Goal: Transaction & Acquisition: Purchase product/service

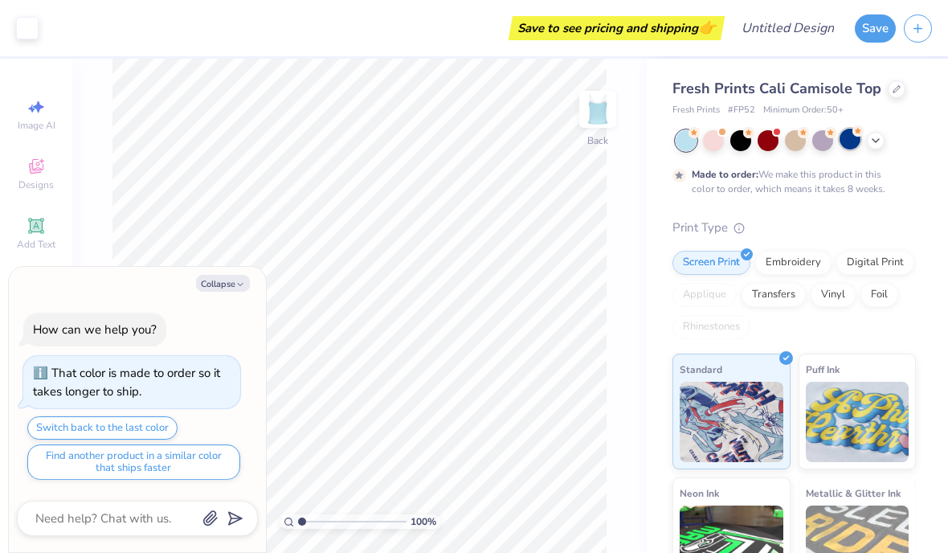
click at [853, 143] on div at bounding box center [849, 139] width 21 height 21
click at [823, 137] on div at bounding box center [822, 139] width 21 height 21
click at [798, 142] on div at bounding box center [795, 139] width 21 height 21
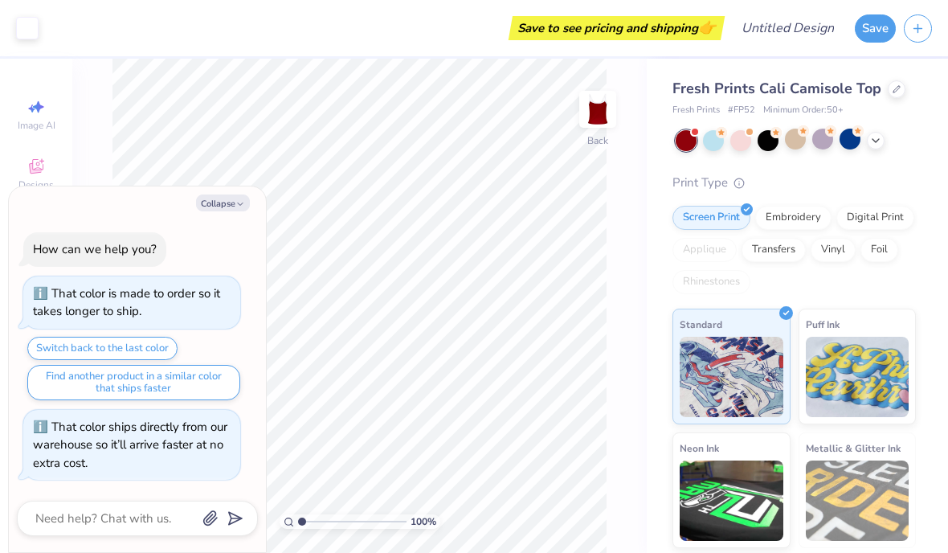
scroll to position [106, 0]
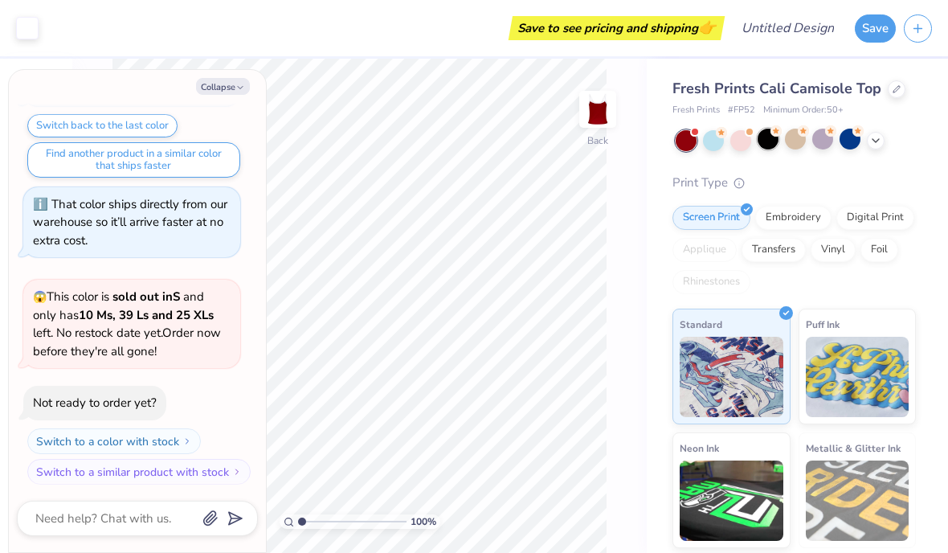
click at [765, 146] on div at bounding box center [768, 139] width 21 height 21
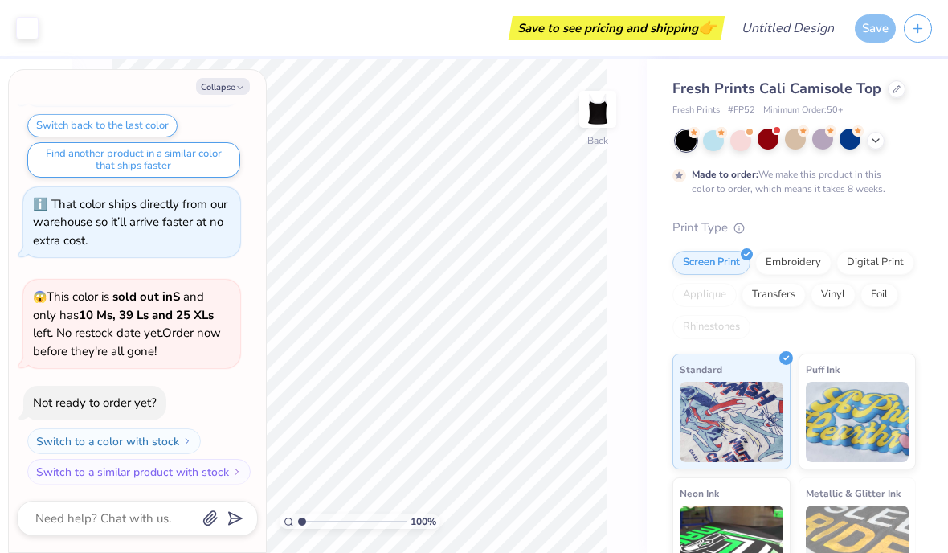
scroll to position [239, 0]
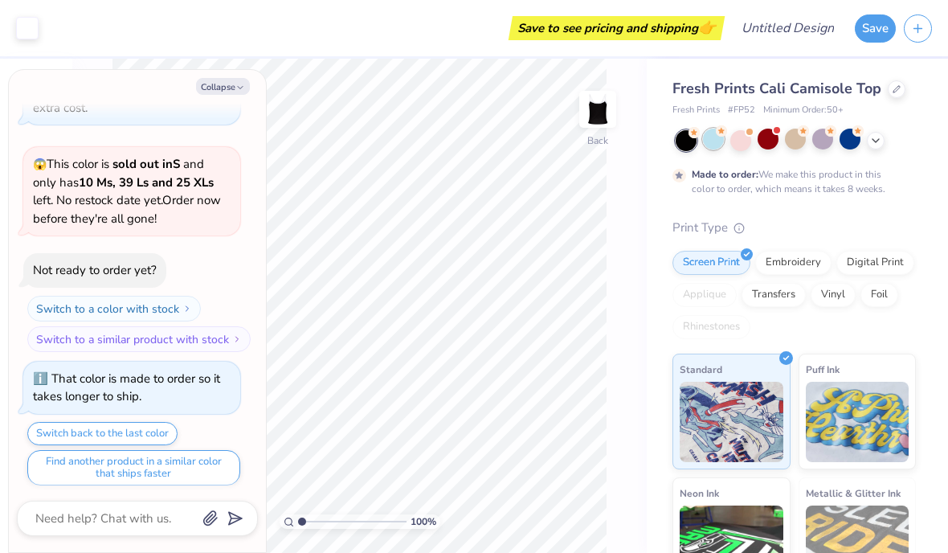
click at [718, 139] on div at bounding box center [713, 139] width 21 height 21
click at [746, 144] on div at bounding box center [740, 139] width 21 height 21
click at [875, 141] on icon at bounding box center [875, 139] width 13 height 13
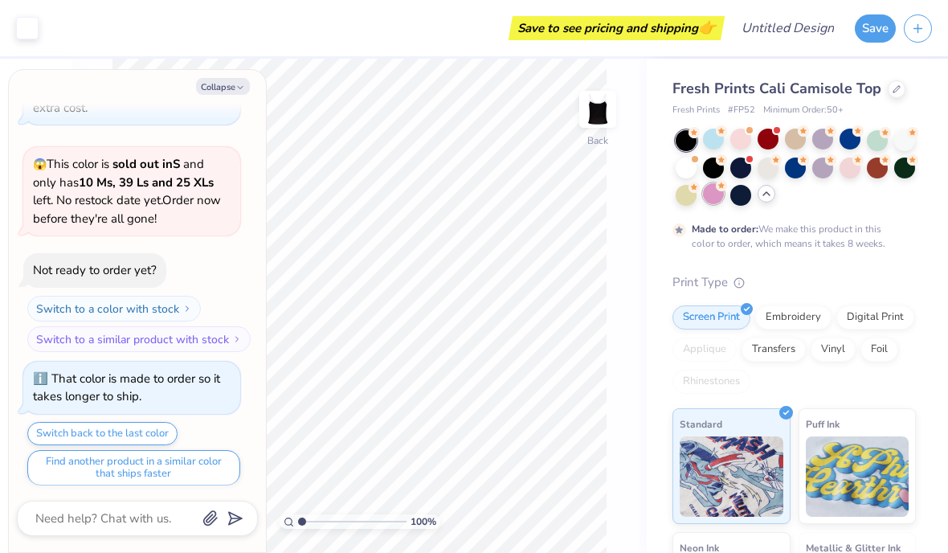
click at [717, 192] on div at bounding box center [713, 193] width 21 height 21
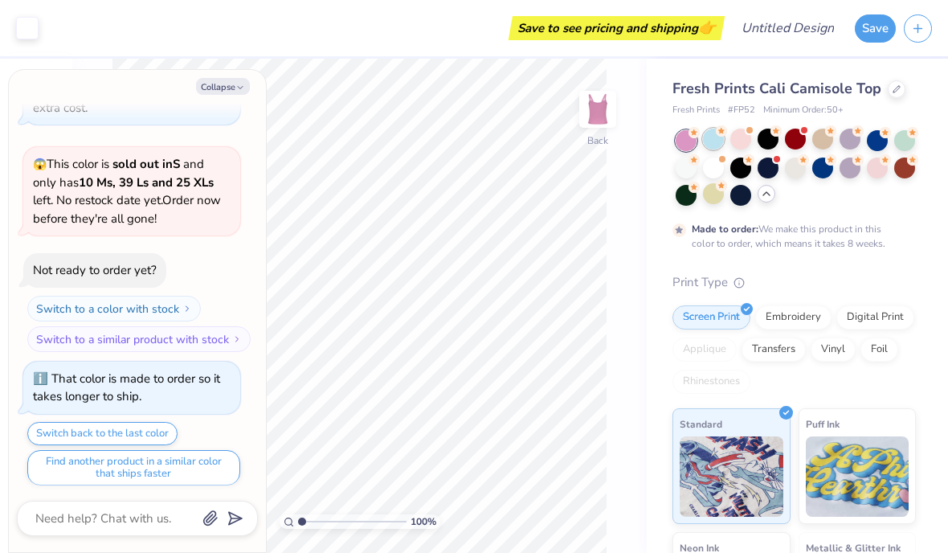
click at [718, 140] on div at bounding box center [713, 139] width 21 height 21
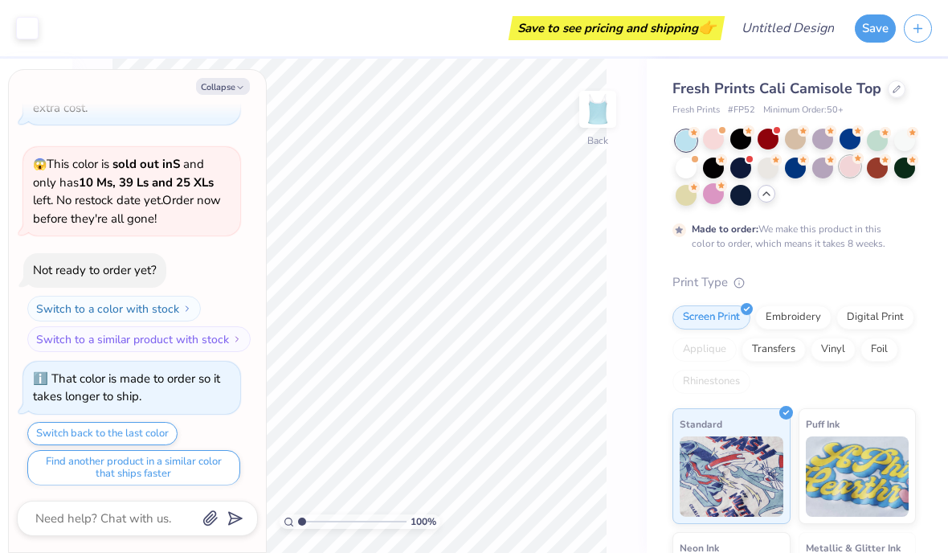
click at [851, 178] on div at bounding box center [796, 168] width 240 height 76
click at [849, 168] on div at bounding box center [849, 166] width 21 height 21
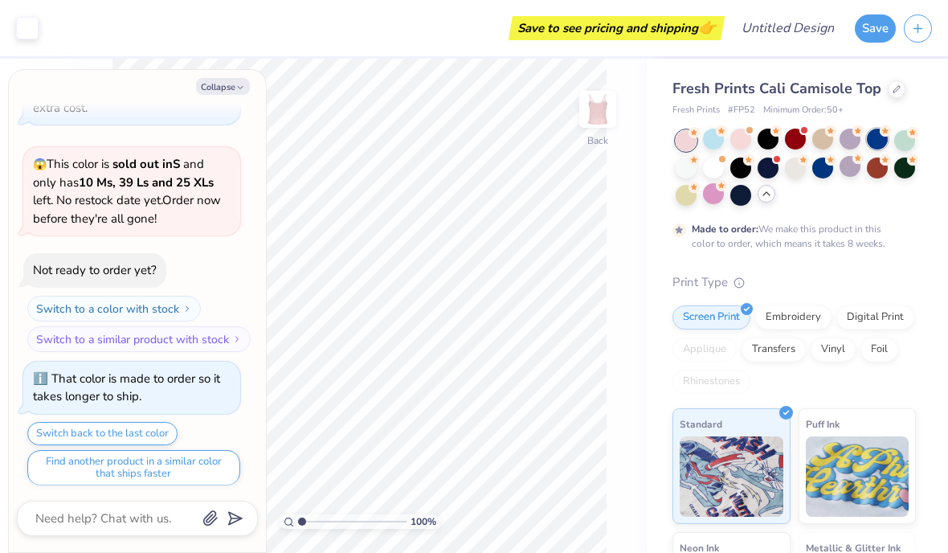
click at [871, 143] on div at bounding box center [877, 139] width 21 height 21
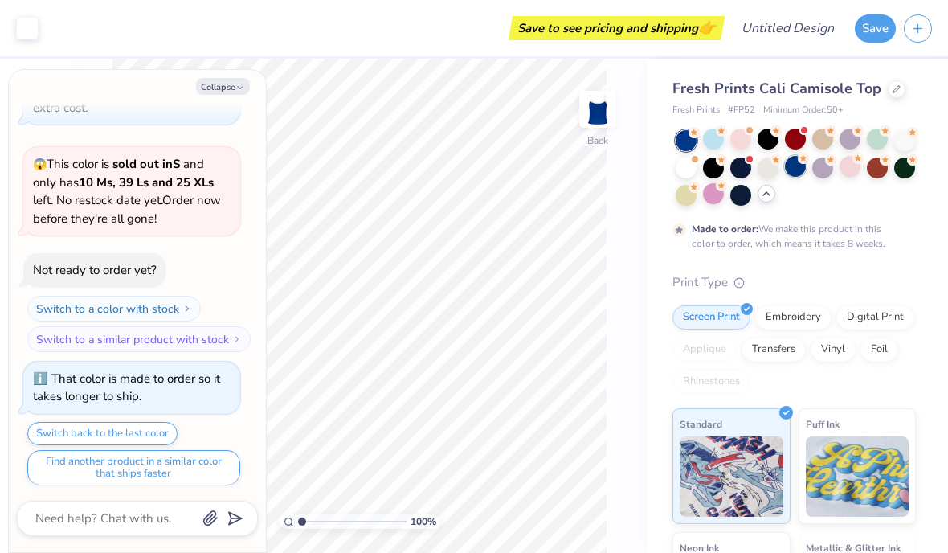
click at [797, 166] on div at bounding box center [795, 166] width 21 height 21
click at [874, 145] on div at bounding box center [877, 139] width 21 height 21
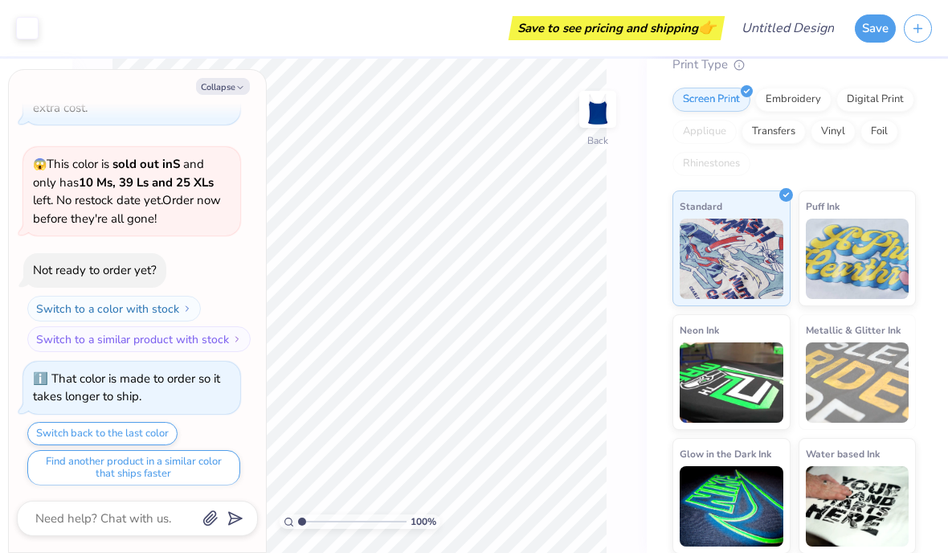
scroll to position [218, 0]
click at [220, 85] on button "Collapse" at bounding box center [223, 86] width 54 height 17
type textarea "x"
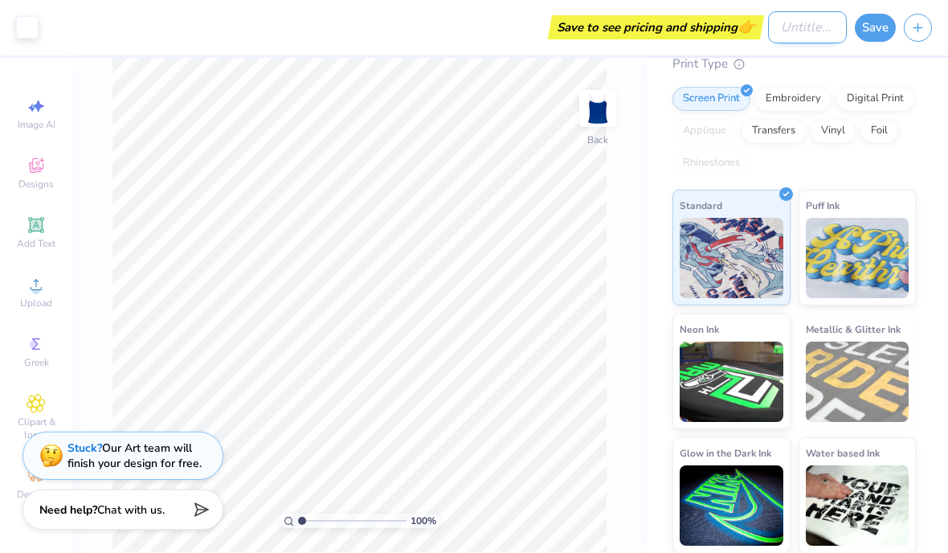
click at [786, 26] on input "Design Title" at bounding box center [807, 28] width 79 height 32
type input "[PERSON_NAME] Tank"
click at [875, 29] on button "Save" at bounding box center [875, 26] width 41 height 28
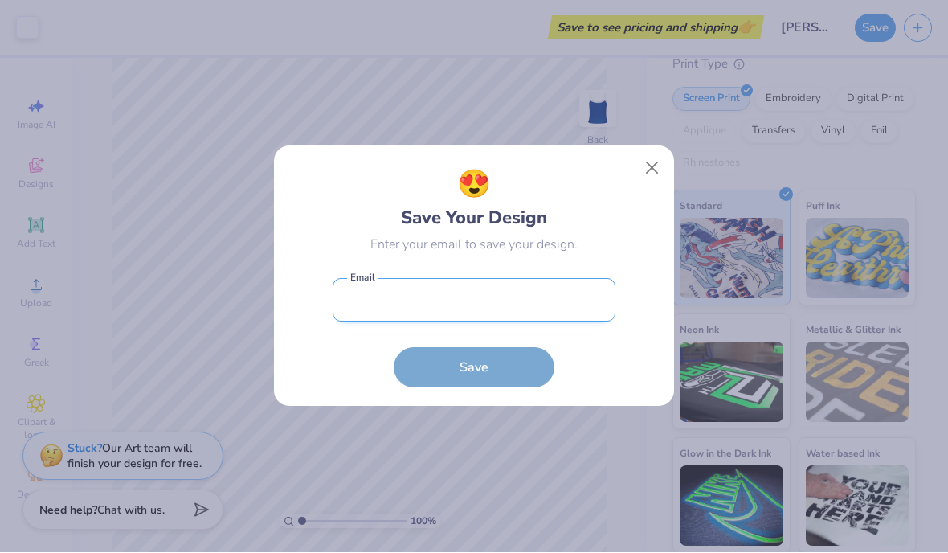
click at [390, 299] on input "email" at bounding box center [474, 301] width 283 height 44
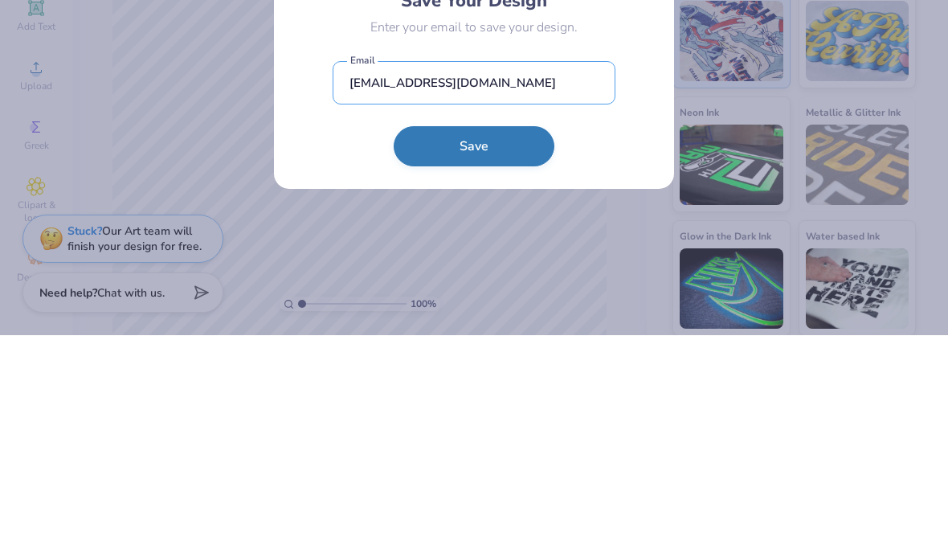
type input "[EMAIL_ADDRESS][DOMAIN_NAME]"
click at [504, 344] on button "Save" at bounding box center [474, 364] width 161 height 40
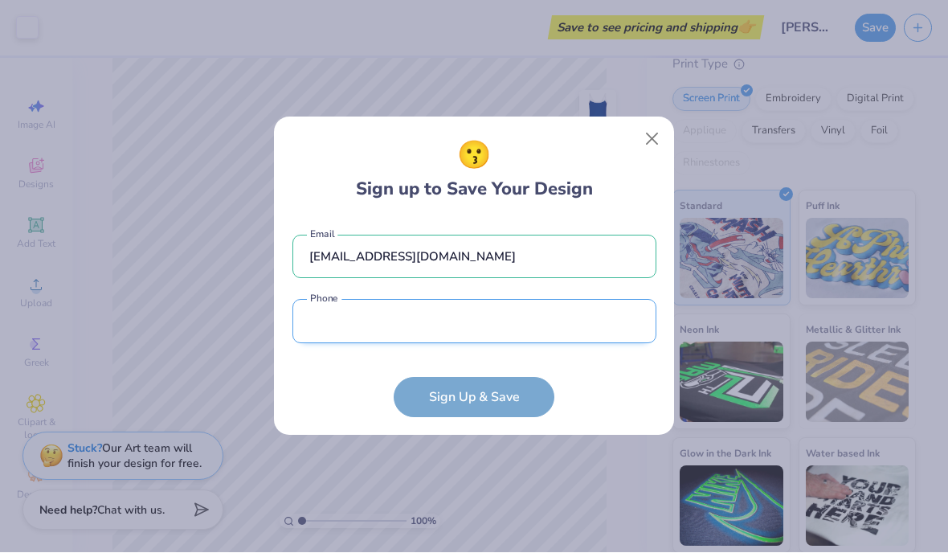
click at [421, 328] on input "tel" at bounding box center [474, 322] width 364 height 44
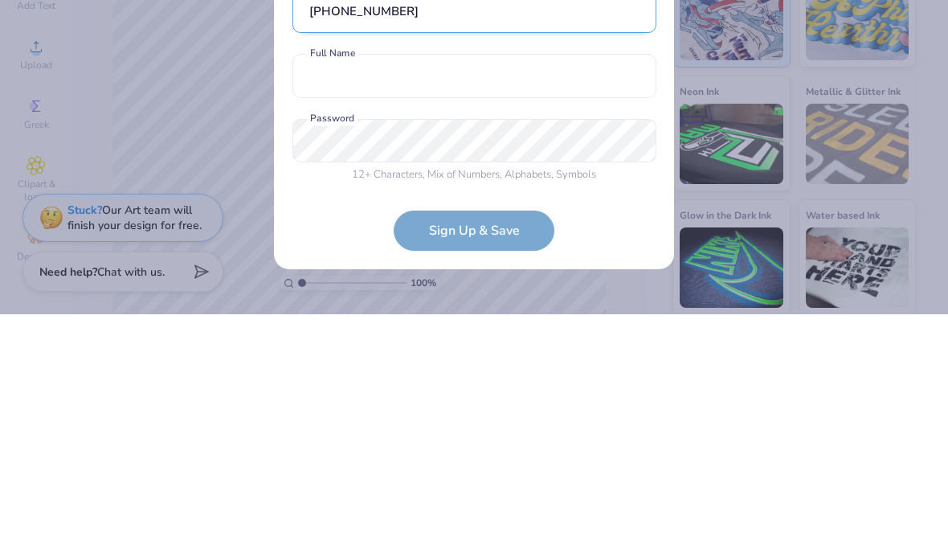
scroll to position [6, 0]
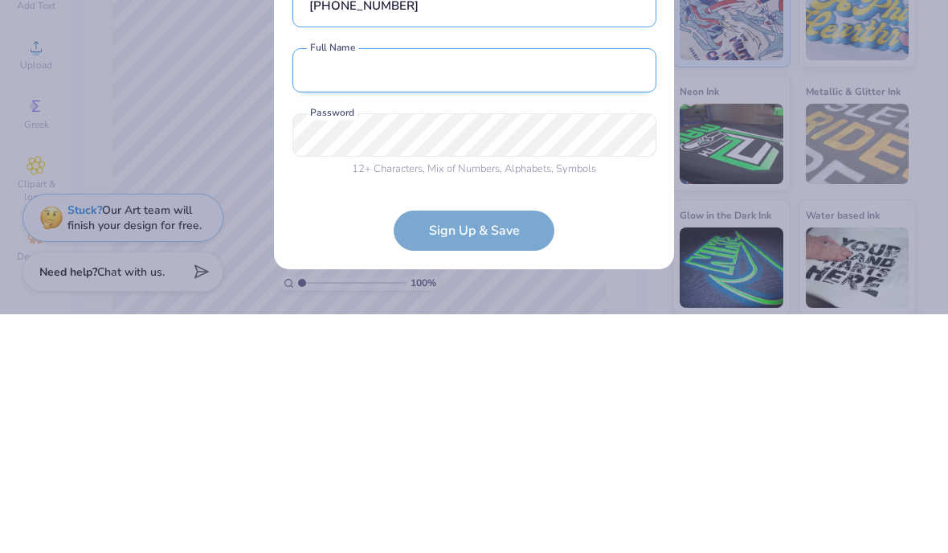
type input "[PHONE_NUMBER]"
click at [567, 287] on input "text" at bounding box center [474, 309] width 364 height 44
type input "[PERSON_NAME]"
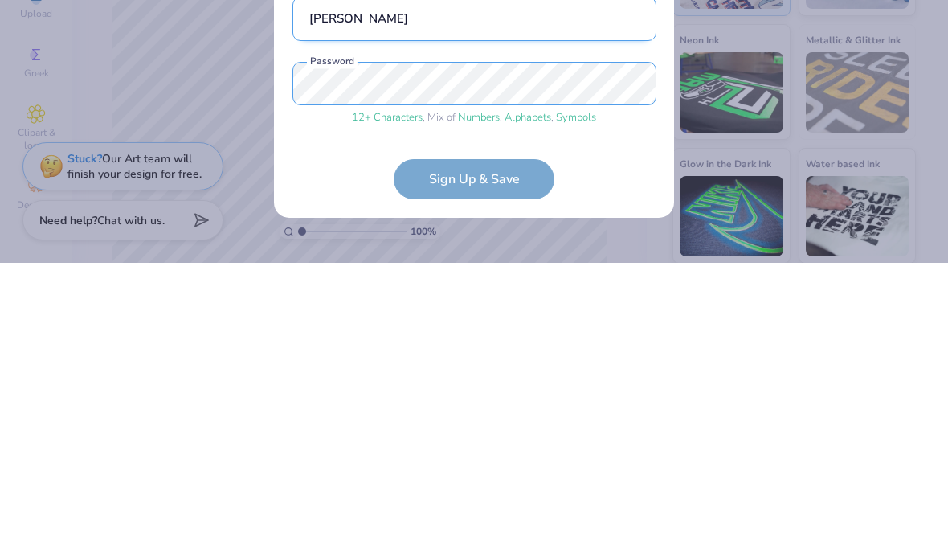
scroll to position [67, 0]
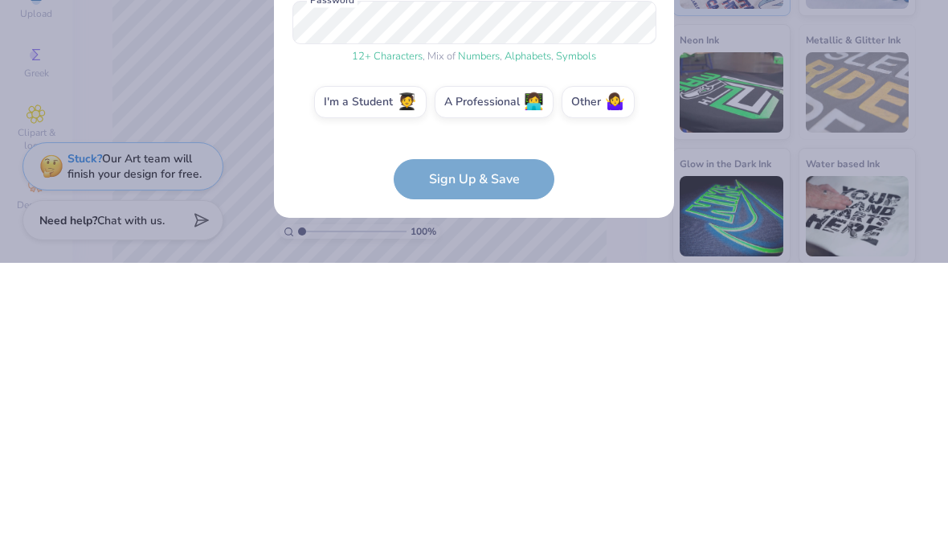
click at [598, 147] on form "[EMAIL_ADDRESS][DOMAIN_NAME] Email [PHONE_NUMBER] Phone [PERSON_NAME] Full Name…" at bounding box center [474, 318] width 364 height 342
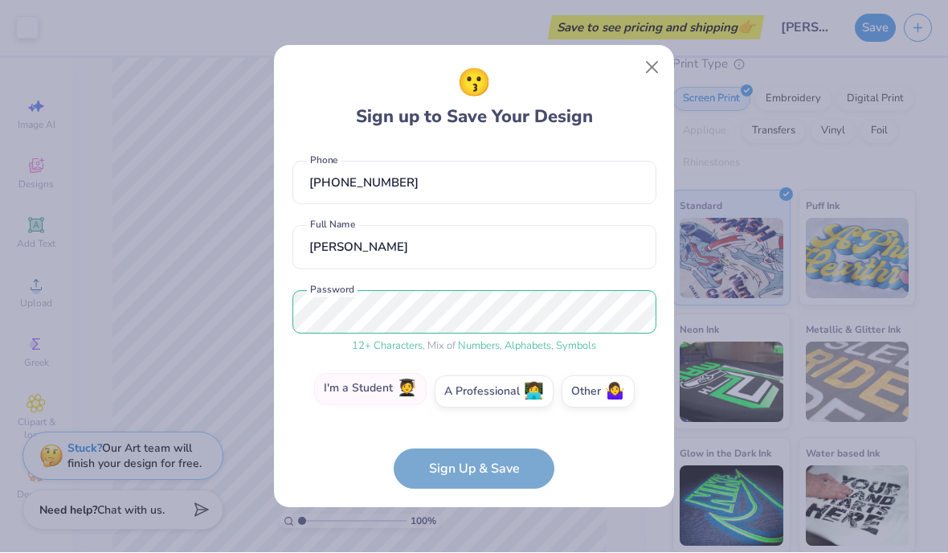
click at [374, 396] on label "I'm a Student 🧑‍🎓" at bounding box center [370, 390] width 112 height 32
click at [469, 457] on input "I'm a Student 🧑‍🎓" at bounding box center [474, 462] width 10 height 10
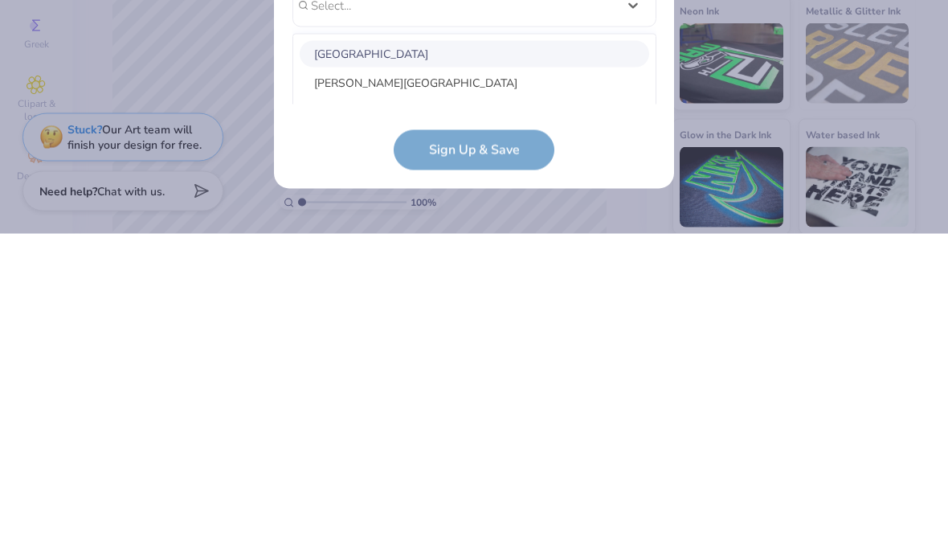
scroll to position [205, 0]
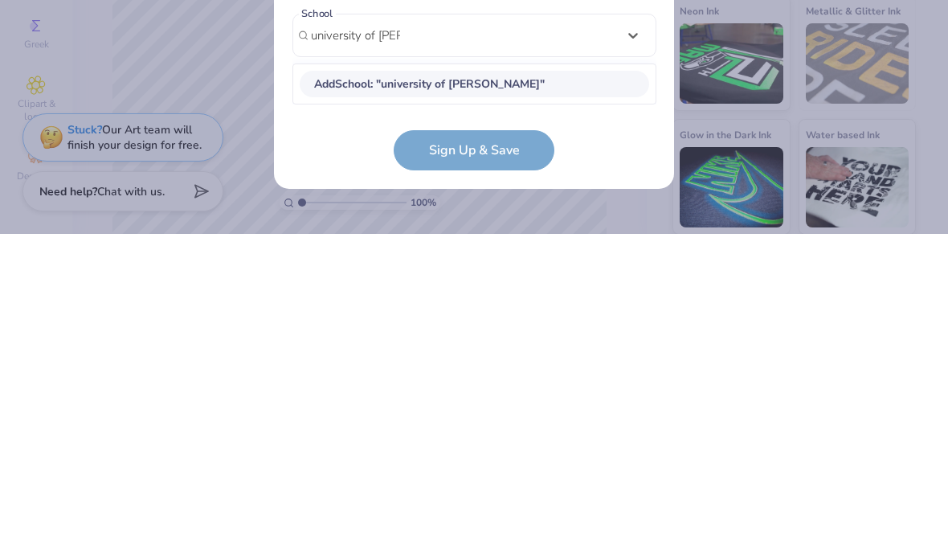
type input "university of [PERSON_NAME]"
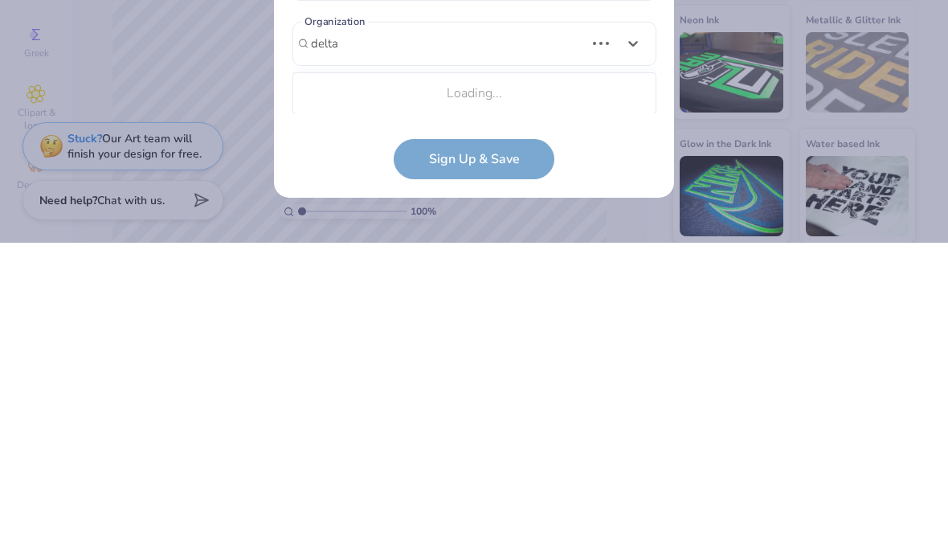
scroll to position [437, 0]
click at [407, 362] on div "Delta Gamma" at bounding box center [474, 375] width 349 height 27
type input "delta"
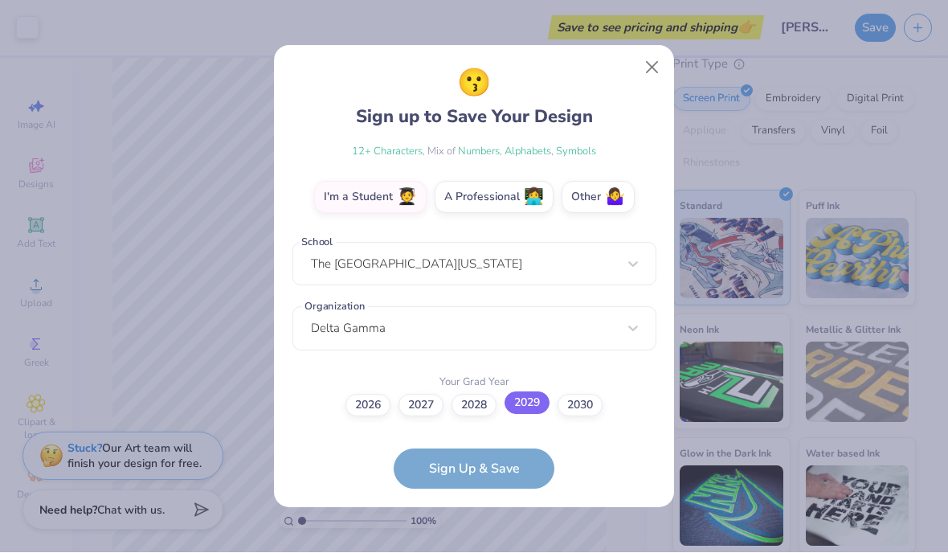
click at [537, 411] on label "2029" at bounding box center [526, 403] width 45 height 22
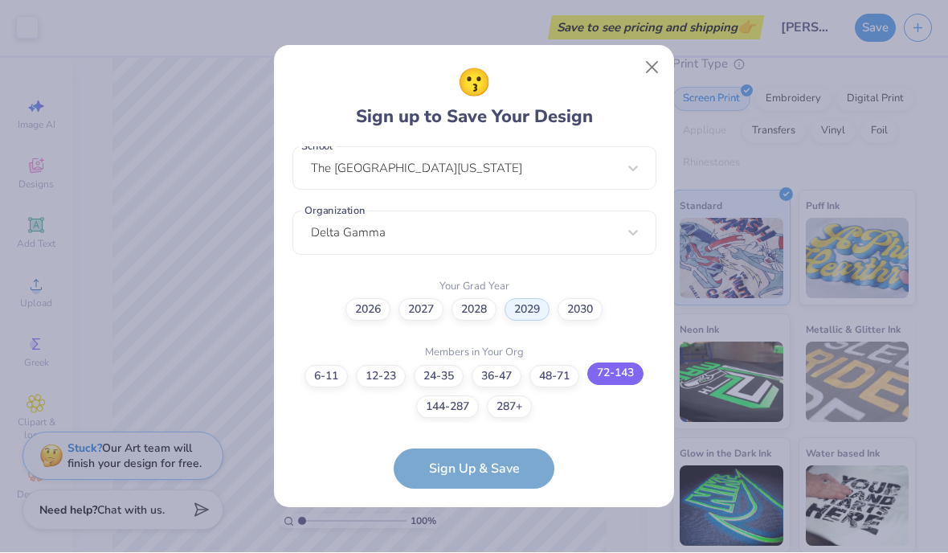
click at [620, 374] on label "72-143" at bounding box center [615, 374] width 56 height 22
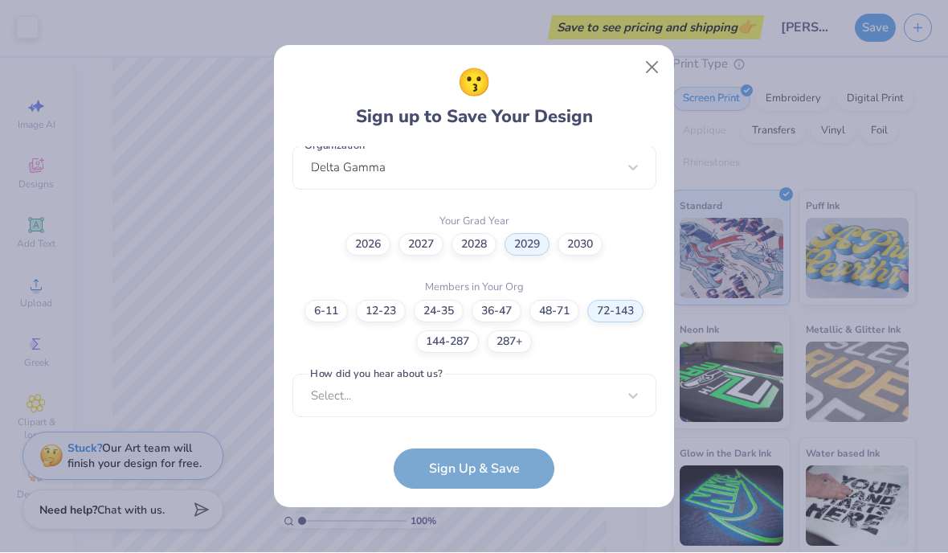
click at [510, 475] on form "[EMAIL_ADDRESS][DOMAIN_NAME] Email [PHONE_NUMBER] Phone [PERSON_NAME] Full Name…" at bounding box center [474, 318] width 364 height 342
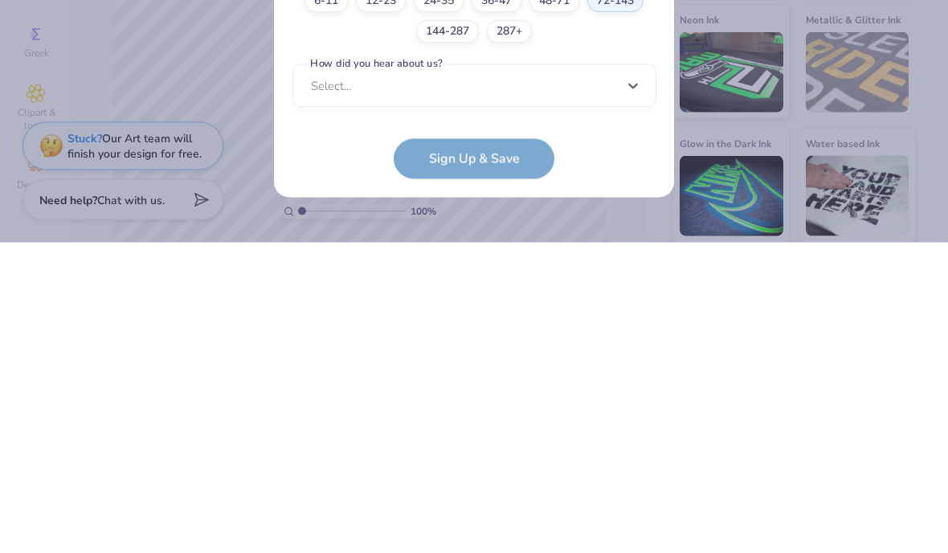
scroll to position [663, 0]
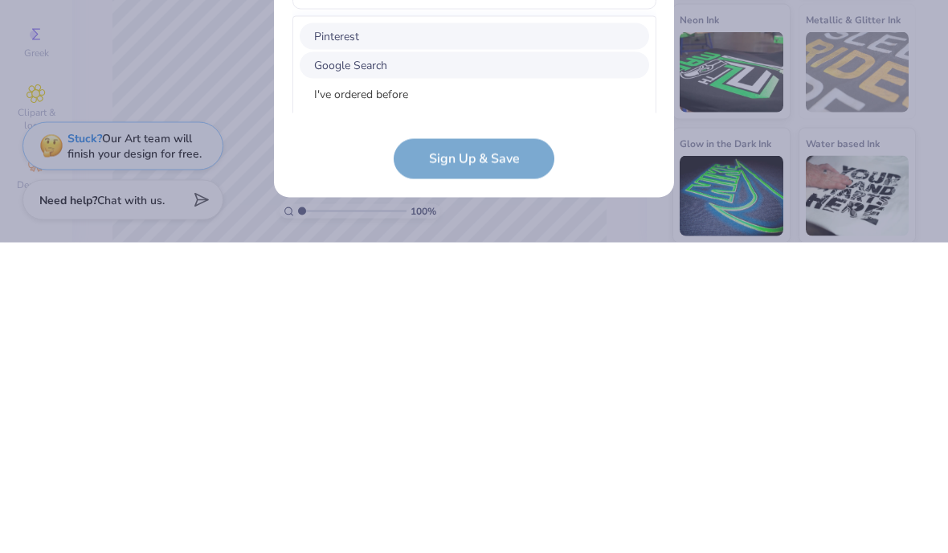
click at [381, 362] on div "Google Search" at bounding box center [474, 375] width 349 height 27
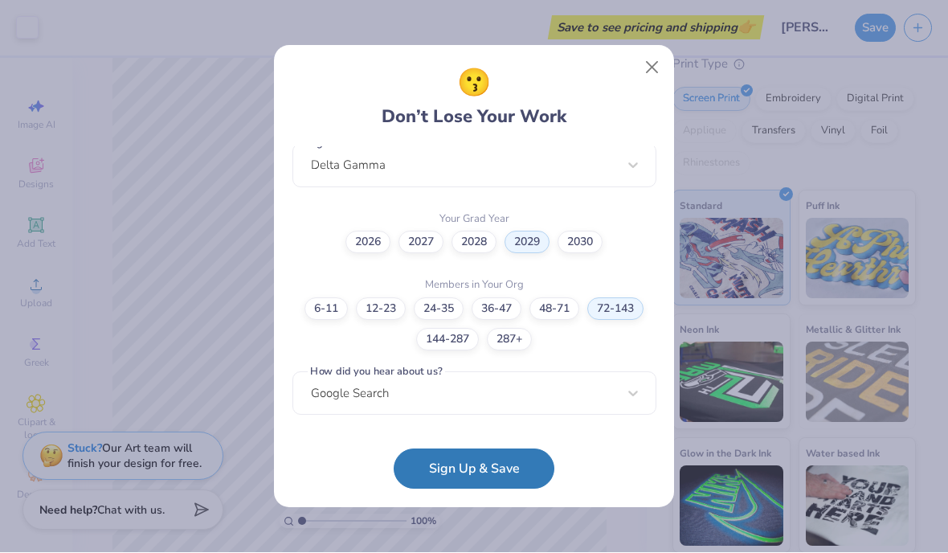
scroll to position [422, 0]
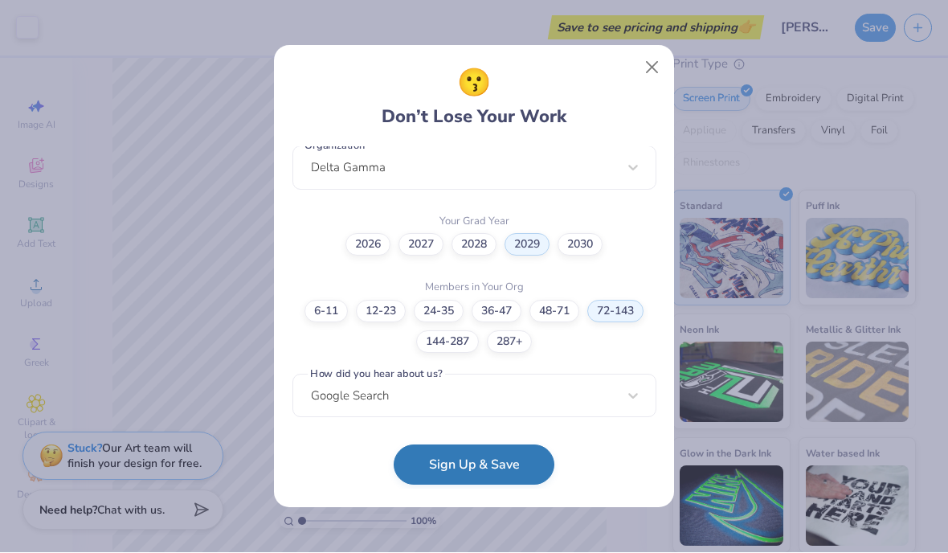
click at [438, 477] on button "Sign Up & Save" at bounding box center [474, 465] width 161 height 40
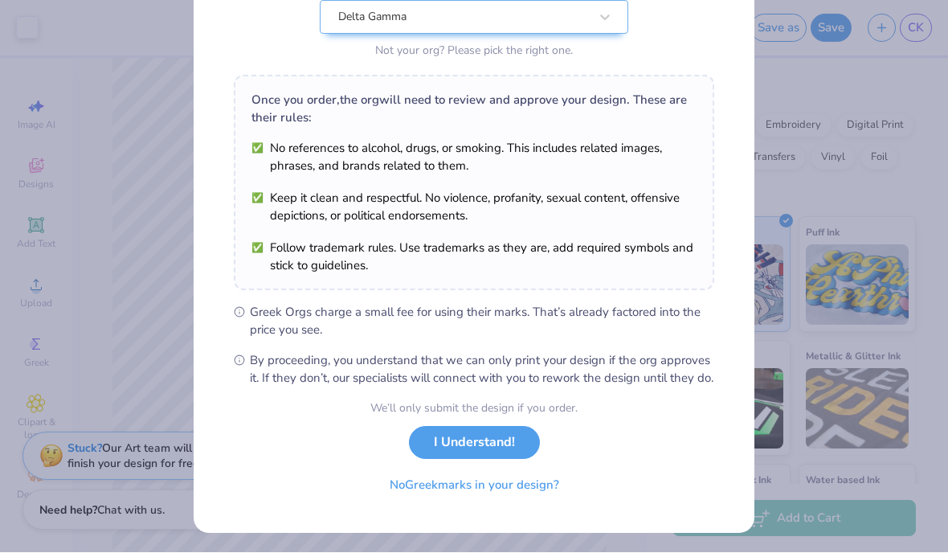
scroll to position [184, 0]
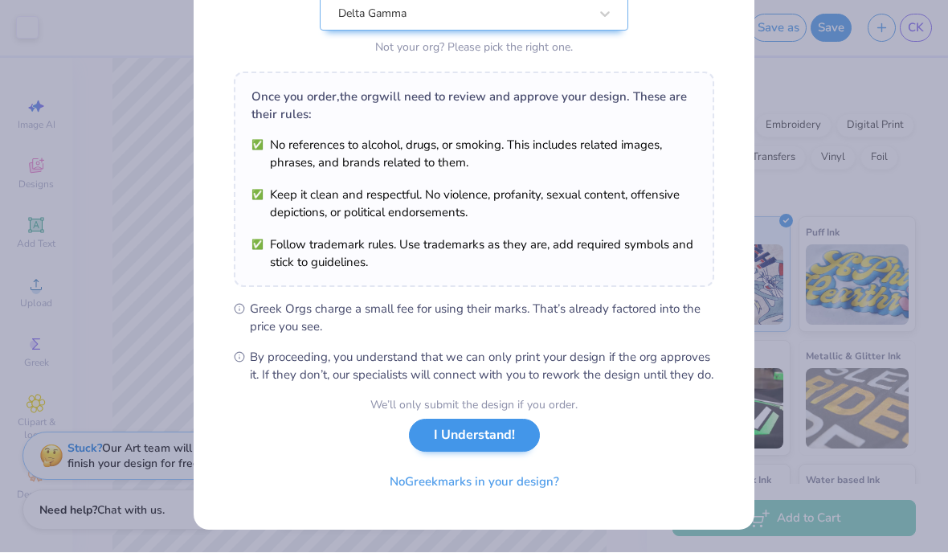
click at [492, 449] on button "I Understand!" at bounding box center [474, 435] width 131 height 33
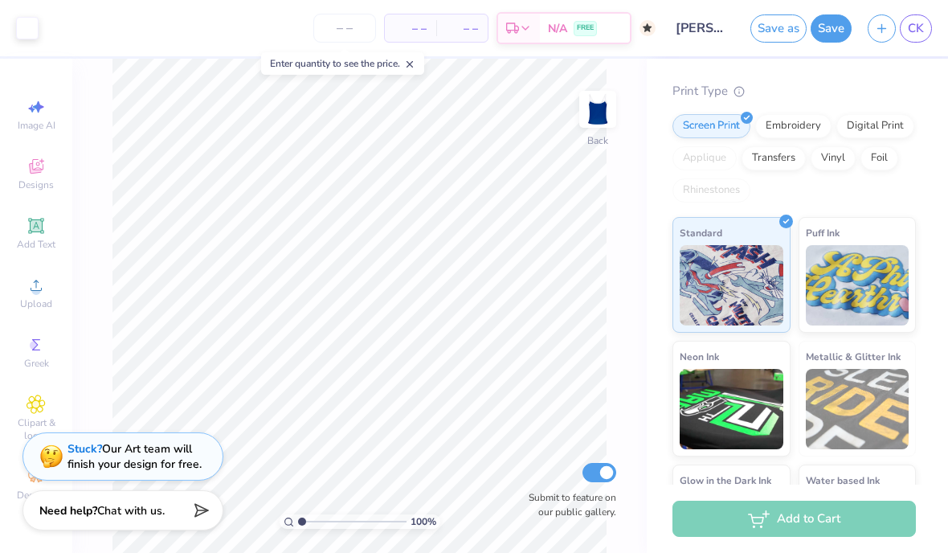
click at [832, 518] on div "Add to Cart" at bounding box center [793, 518] width 243 height 36
click at [811, 515] on div "Add to Cart" at bounding box center [793, 518] width 243 height 36
click at [829, 525] on div "Add to Cart" at bounding box center [793, 518] width 243 height 36
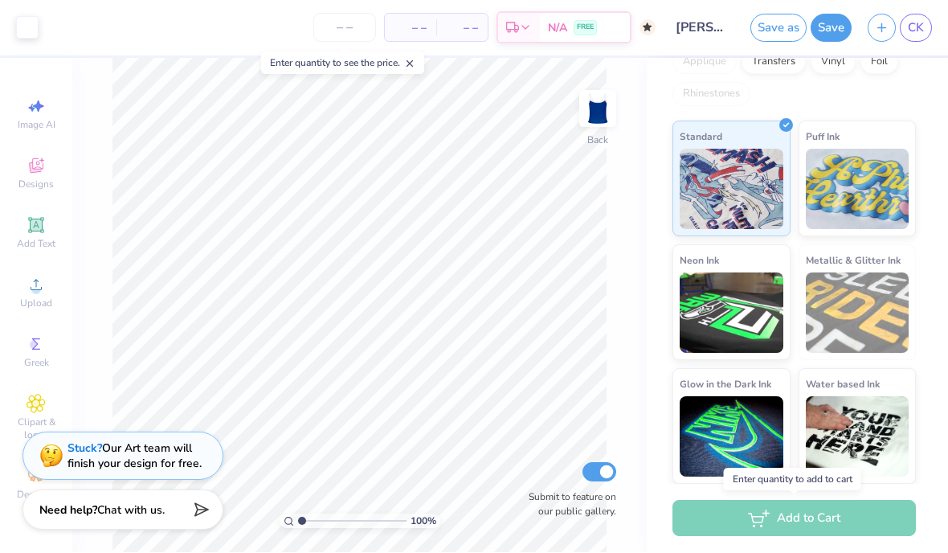
scroll to position [312, 0]
click at [827, 476] on div "Enter quantity to add to cart" at bounding box center [792, 479] width 137 height 22
click at [841, 524] on div "Add to Cart" at bounding box center [793, 518] width 243 height 36
click at [455, 42] on div "– – Per Item – – Total Est. Delivery N/A FREE" at bounding box center [351, 28] width 609 height 56
click at [421, 24] on span "– –" at bounding box center [410, 28] width 32 height 17
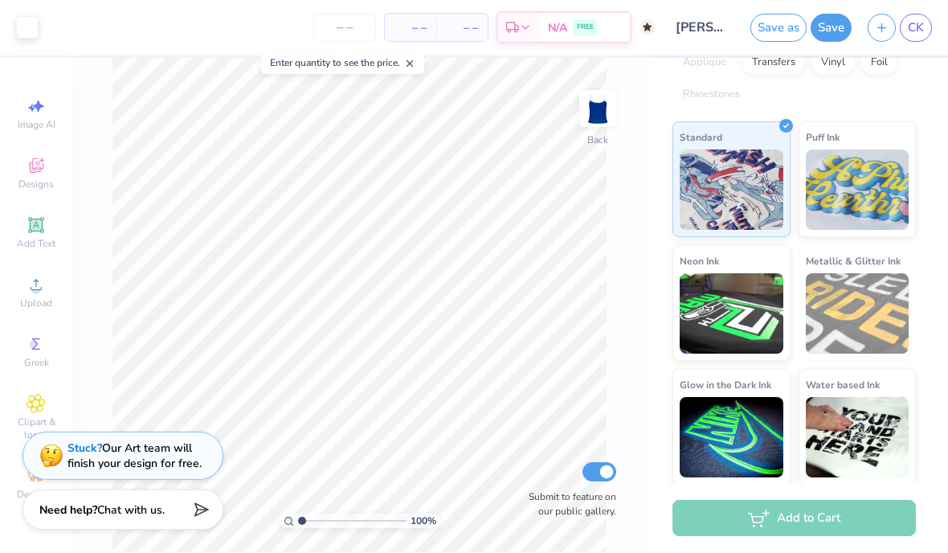
click at [475, 31] on span "– –" at bounding box center [462, 28] width 32 height 17
click at [389, 30] on div "– – Per Item" at bounding box center [410, 27] width 51 height 27
click at [410, 67] on icon at bounding box center [409, 64] width 11 height 11
click at [347, 33] on input "number" at bounding box center [344, 28] width 63 height 29
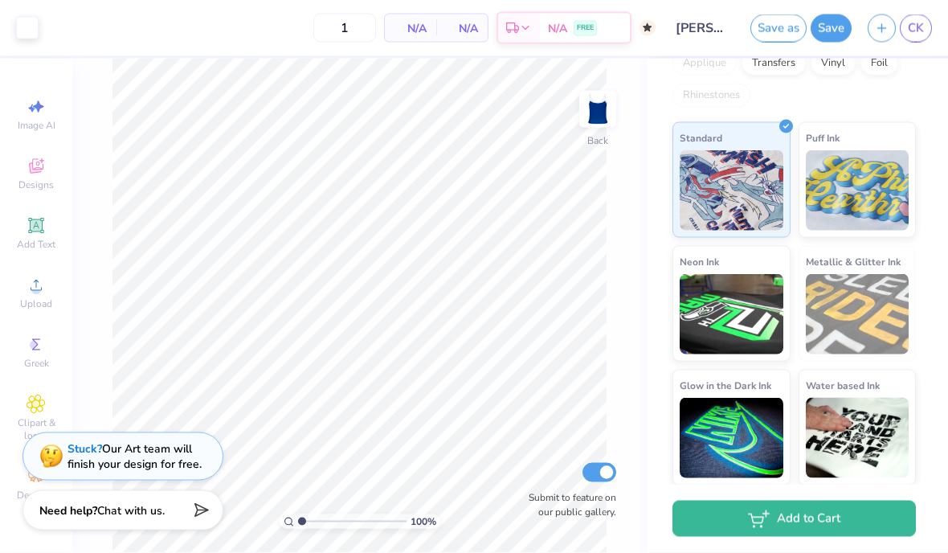
click at [918, 90] on div "# 516792A Original Proof Fresh Prints Cali Camisole Top Fresh Prints # FP52 Min…" at bounding box center [797, 115] width 301 height 739
click at [313, 31] on input "50" at bounding box center [282, 28] width 63 height 29
type input "5"
type input "50"
